Goal: Task Accomplishment & Management: Use online tool/utility

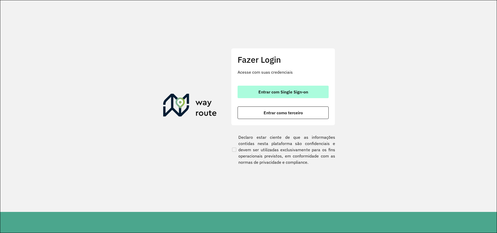
click at [303, 91] on span "Entrar com Single Sign-on" at bounding box center [284, 92] width 50 height 4
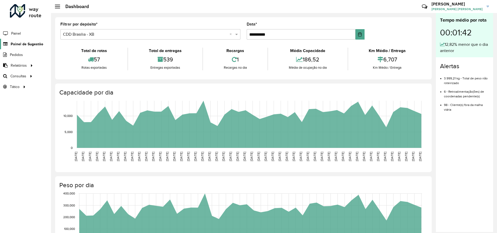
click at [34, 47] on link "Painel de Sugestão" at bounding box center [21, 44] width 43 height 10
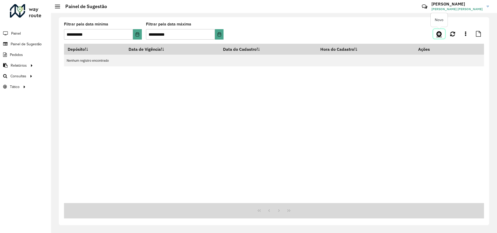
click at [441, 31] on icon at bounding box center [439, 34] width 5 height 6
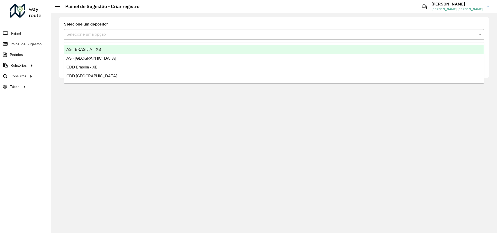
click at [207, 37] on input "text" at bounding box center [269, 35] width 405 height 6
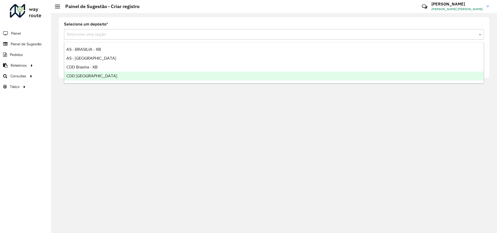
click at [105, 73] on div "CDD [GEOGRAPHIC_DATA]" at bounding box center [274, 76] width 420 height 9
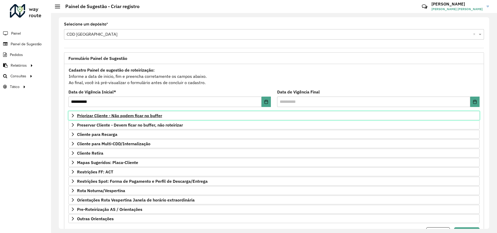
click at [129, 114] on span "Priorizar Cliente - Não podem ficar no buffer" at bounding box center [119, 116] width 85 height 4
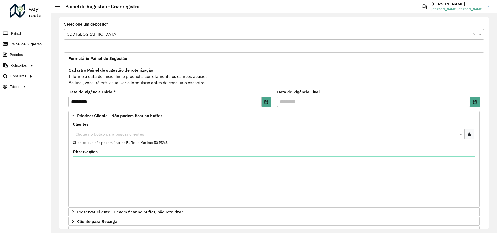
click at [133, 42] on formly-field "Selecione um depósito * Selecione uma opção × CDD Rondonópolis ×" at bounding box center [274, 32] width 427 height 21
click at [468, 134] on icon at bounding box center [469, 134] width 3 height 4
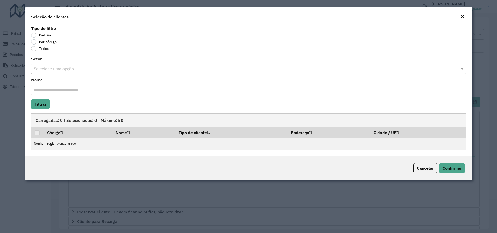
click at [37, 42] on label "Por código" at bounding box center [44, 41] width 26 height 5
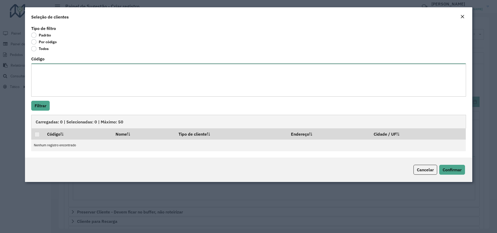
click at [44, 75] on textarea "Código" at bounding box center [248, 80] width 435 height 33
paste textarea "***** **** **** **** **** **** **** **** **** **** **** **** **** **** **** ***…"
type textarea "***** **** **** **** **** **** **** **** **** **** **** **** **** **** **** ***…"
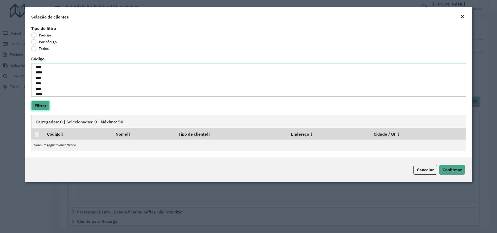
click at [42, 104] on button "Filtrar" at bounding box center [40, 106] width 18 height 10
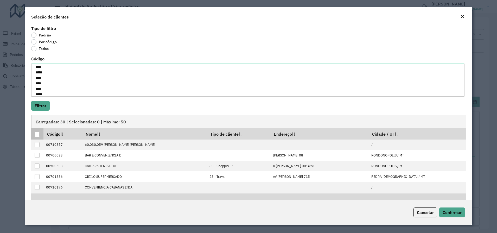
click at [38, 135] on div at bounding box center [37, 134] width 5 height 5
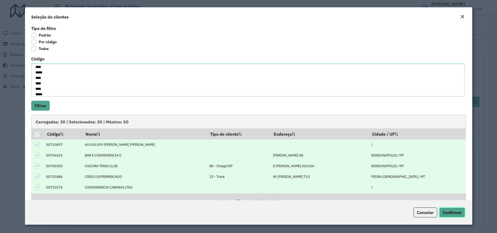
click at [451, 212] on span "Confirmar" at bounding box center [452, 212] width 19 height 5
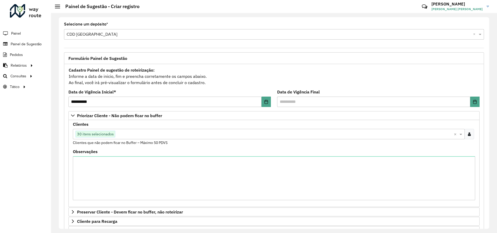
scroll to position [114, 0]
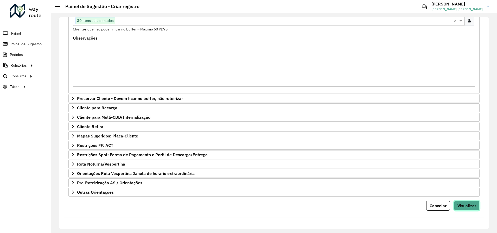
click at [465, 208] on span "Visualizar" at bounding box center [467, 205] width 19 height 5
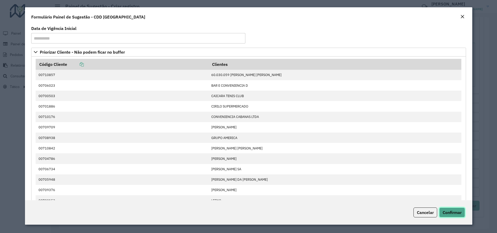
click at [458, 211] on span "Confirmar" at bounding box center [452, 212] width 19 height 5
